Goal: Task Accomplishment & Management: Manage account settings

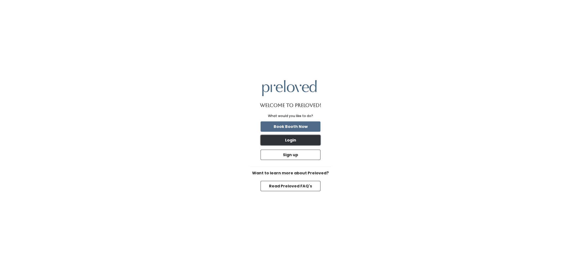
drag, startPoint x: 294, startPoint y: 141, endPoint x: 294, endPoint y: 145, distance: 4.1
click at [294, 141] on button "Login" at bounding box center [290, 140] width 60 height 10
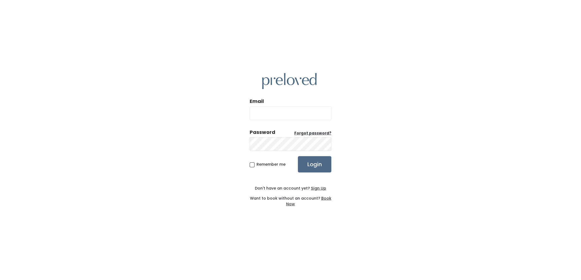
click at [258, 120] on div "Email" at bounding box center [290, 111] width 82 height 26
click at [261, 118] on input "Email" at bounding box center [290, 114] width 82 height 14
type input "franchisesupport@preloved.love"
click at [298, 156] on input "Login" at bounding box center [314, 164] width 33 height 16
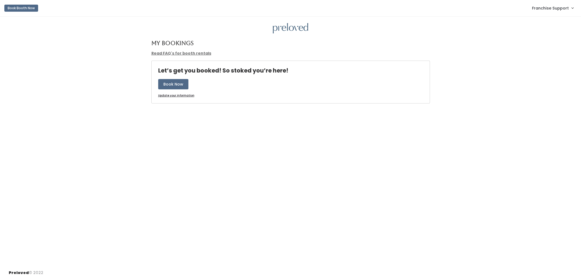
click at [539, 10] on span "Franchise Support" at bounding box center [550, 8] width 37 height 6
click at [540, 22] on link "Admin Home" at bounding box center [553, 22] width 49 height 10
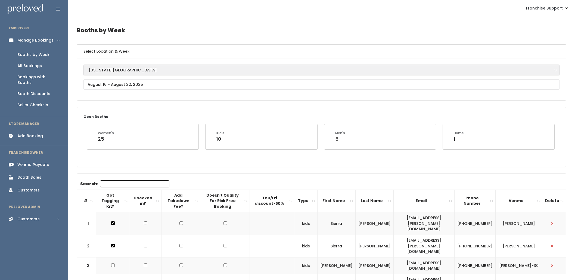
click at [135, 73] on button "Oklahoma City" at bounding box center [322, 70] width 476 height 10
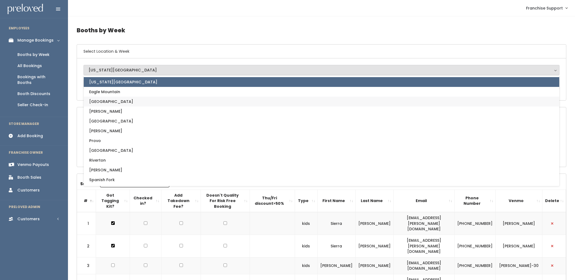
click at [138, 98] on link "Edwardsville" at bounding box center [322, 102] width 476 height 10
select select "17"
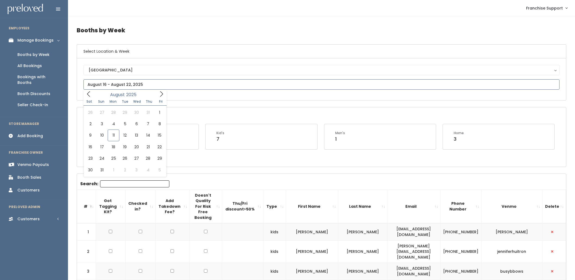
click at [141, 82] on input "text" at bounding box center [322, 84] width 476 height 10
type input "August 16 to August 22"
click at [136, 85] on input "text" at bounding box center [322, 84] width 476 height 10
type input "August 23 to August 29"
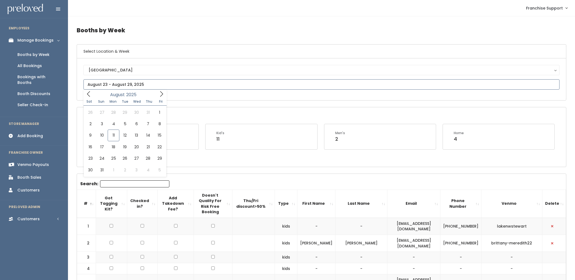
click at [154, 86] on input "text" at bounding box center [322, 84] width 476 height 10
type input "[DATE] to [DATE]"
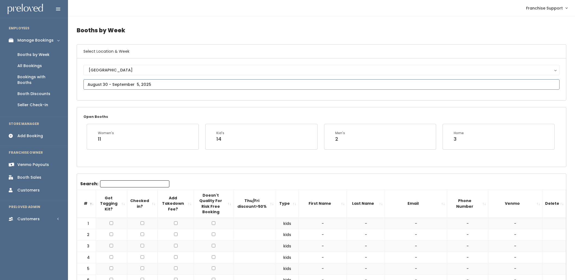
click at [121, 87] on input "text" at bounding box center [322, 84] width 476 height 10
click at [160, 94] on icon at bounding box center [162, 94] width 6 height 6
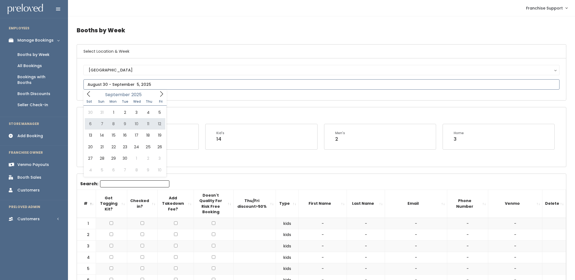
type input "September 6 to September 12"
